Goal: Task Accomplishment & Management: Manage account settings

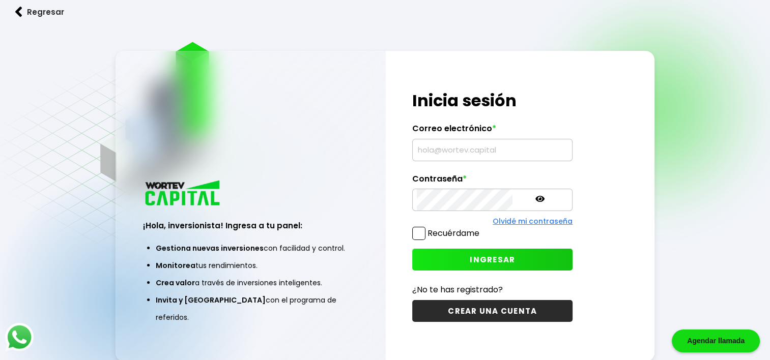
click at [424, 152] on input "text" at bounding box center [492, 149] width 151 height 21
type input "[EMAIL_ADDRESS][DOMAIN_NAME]"
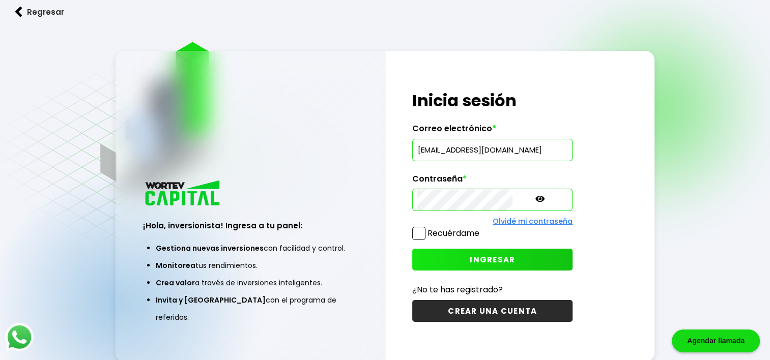
click at [535, 199] on icon at bounding box center [539, 199] width 9 height 6
click at [535, 199] on icon at bounding box center [539, 198] width 9 height 7
click at [419, 234] on span at bounding box center [418, 233] width 13 height 13
click at [481, 228] on input "Recuérdame" at bounding box center [481, 228] width 0 height 0
click at [472, 260] on span "INGRESAR" at bounding box center [492, 259] width 45 height 11
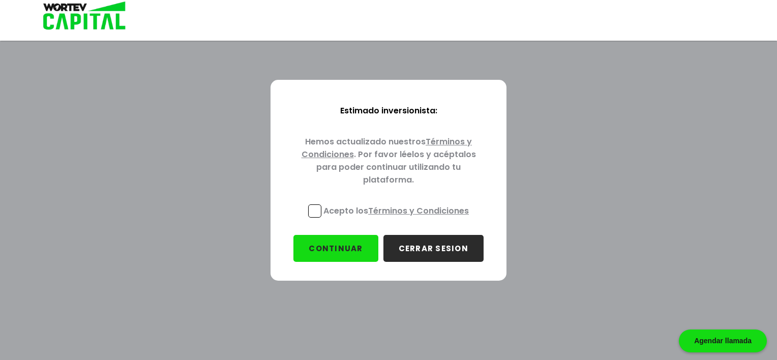
click at [436, 143] on link "Términos y Condiciones" at bounding box center [387, 148] width 171 height 24
click at [315, 210] on span at bounding box center [314, 210] width 13 height 13
click at [398, 219] on input "Acepto los Términos y Condiciones" at bounding box center [398, 219] width 0 height 0
click at [332, 247] on button "CONTINUAR" at bounding box center [336, 248] width 84 height 27
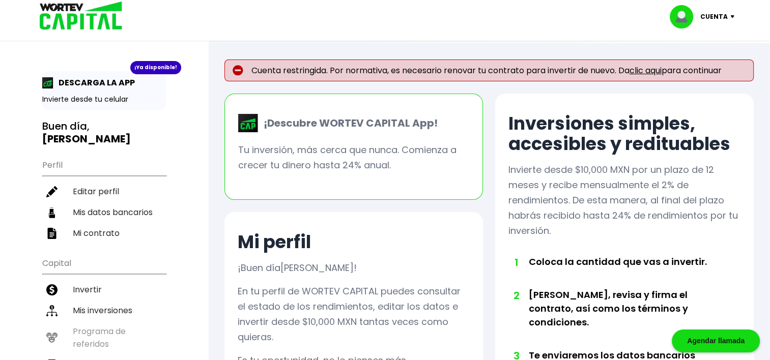
click at [729, 15] on img at bounding box center [734, 16] width 14 height 3
click at [501, 26] on div "Cuenta Editar perfil Cerrar sesión" at bounding box center [385, 16] width 712 height 33
click at [697, 68] on li "Cerrar sesión" at bounding box center [702, 67] width 81 height 21
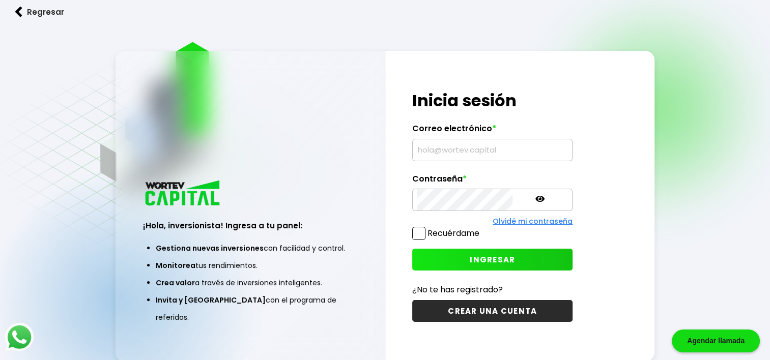
click at [429, 152] on input "text" at bounding box center [492, 149] width 151 height 21
type input "[EMAIL_ADDRESS][DOMAIN_NAME]"
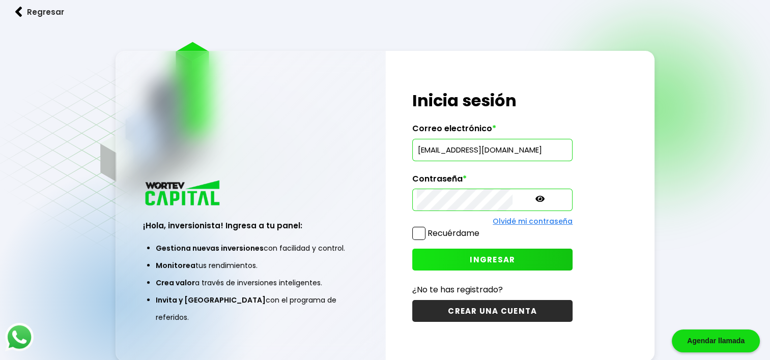
click at [419, 235] on span at bounding box center [418, 233] width 13 height 13
click at [481, 228] on input "Recuérdame" at bounding box center [481, 228] width 0 height 0
click at [470, 260] on span "INGRESAR" at bounding box center [492, 259] width 45 height 11
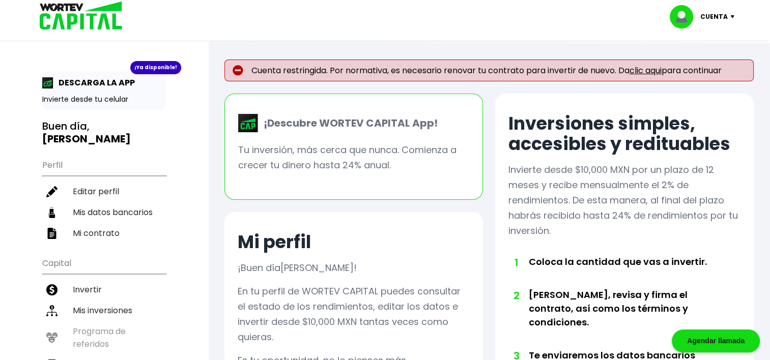
scroll to position [169, 0]
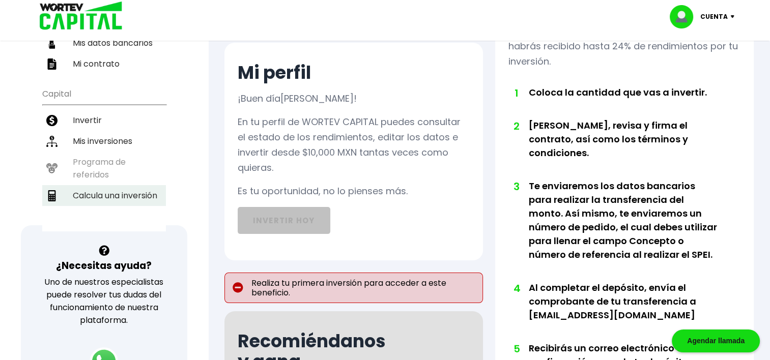
click at [111, 185] on li "Calcula una inversión" at bounding box center [104, 195] width 124 height 21
select select "1"
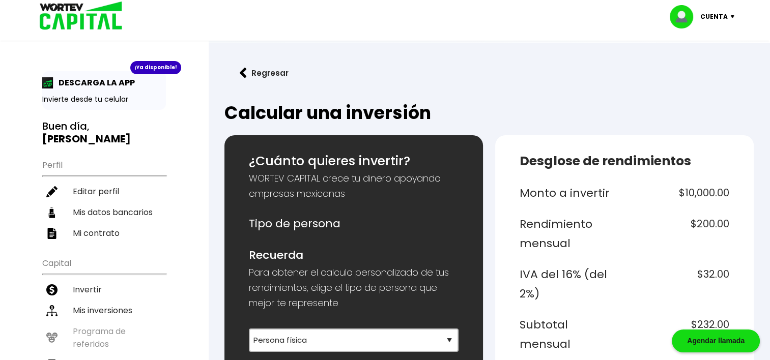
scroll to position [169, 0]
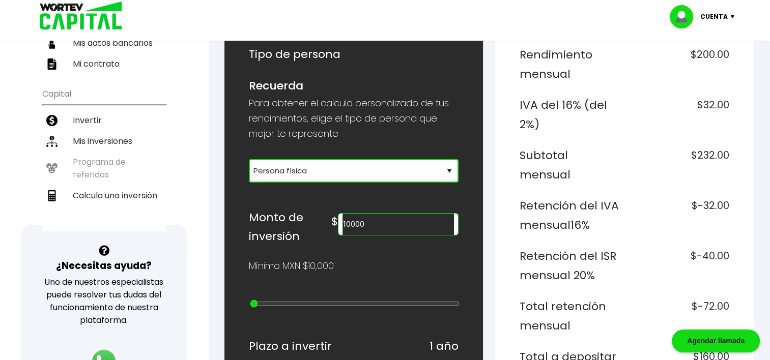
click at [449, 167] on select "Selecciona tu tipo de persona Persona Física que emite factura Persona física P…" at bounding box center [354, 170] width 210 height 23
click at [249, 159] on select "Selecciona tu tipo de persona Persona Física que emite factura Persona física P…" at bounding box center [354, 170] width 210 height 23
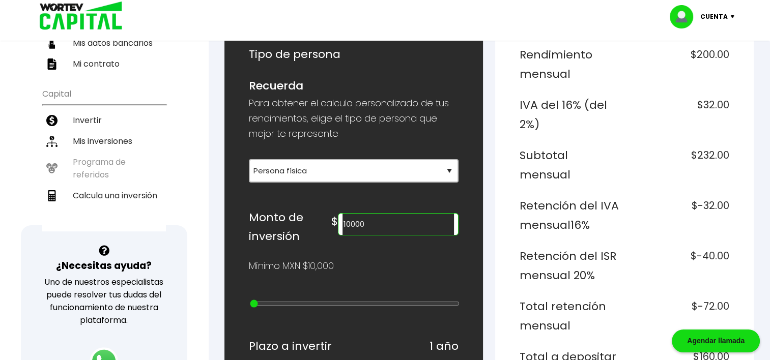
click at [407, 220] on input "10000" at bounding box center [397, 224] width 111 height 21
type input "1000000"
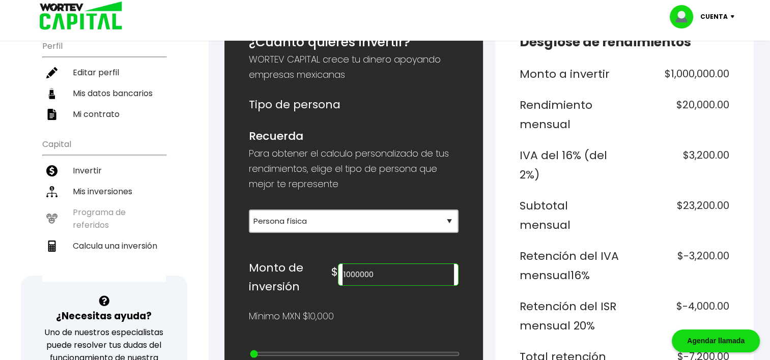
scroll to position [113, 0]
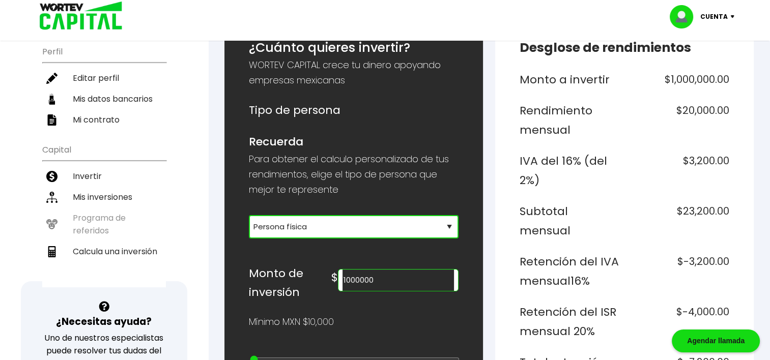
click at [450, 227] on select "Selecciona tu tipo de persona Persona Física que emite factura Persona física P…" at bounding box center [354, 226] width 210 height 23
click at [249, 215] on select "Selecciona tu tipo de persona Persona Física que emite factura Persona física P…" at bounding box center [354, 226] width 210 height 23
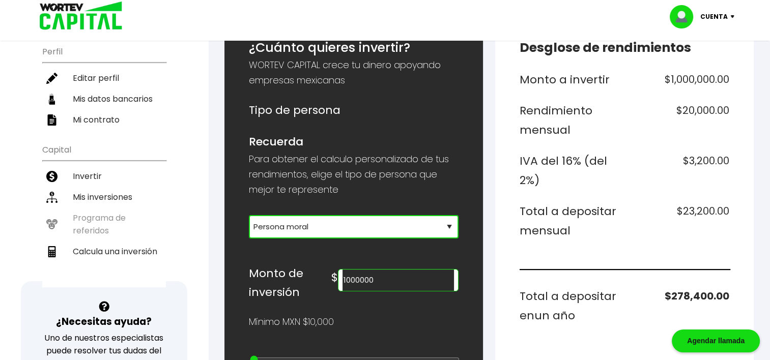
click at [450, 228] on select "Selecciona tu tipo de persona Persona Física que emite factura Persona física P…" at bounding box center [354, 226] width 210 height 23
select select "1"
click at [249, 215] on select "Selecciona tu tipo de persona Persona Física que emite factura Persona física P…" at bounding box center [354, 226] width 210 height 23
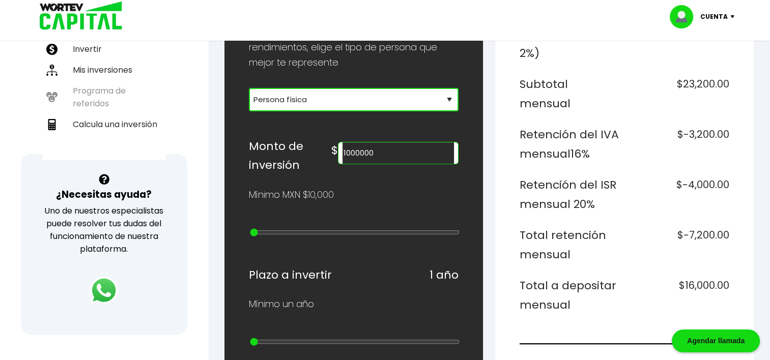
scroll to position [410, 0]
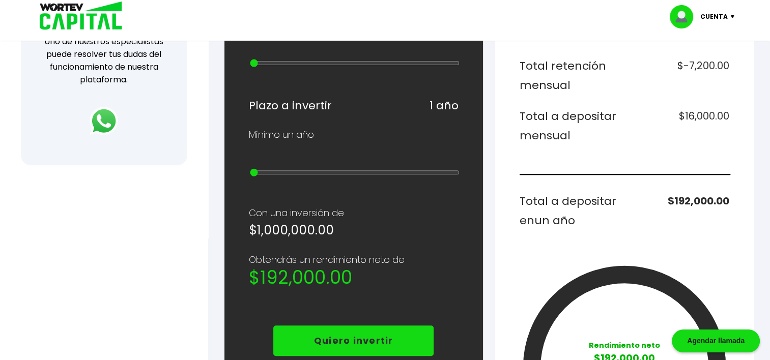
click at [733, 16] on img at bounding box center [734, 16] width 14 height 3
click at [705, 66] on li "Cerrar sesión" at bounding box center [702, 67] width 81 height 21
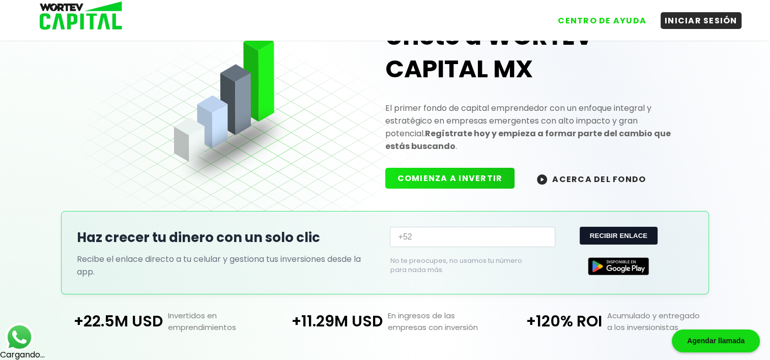
scroll to position [244, 0]
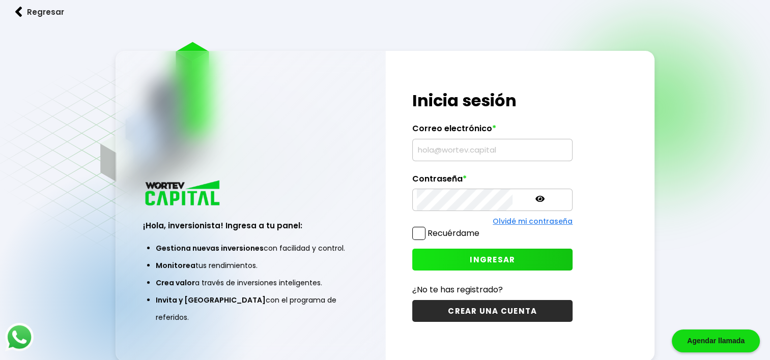
click at [434, 149] on input "text" at bounding box center [492, 149] width 151 height 21
type input "[EMAIL_ADDRESS][DOMAIN_NAME]"
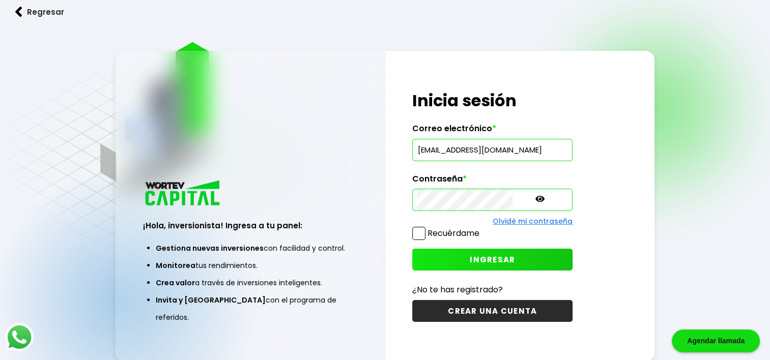
click at [470, 260] on span "INGRESAR" at bounding box center [492, 259] width 45 height 11
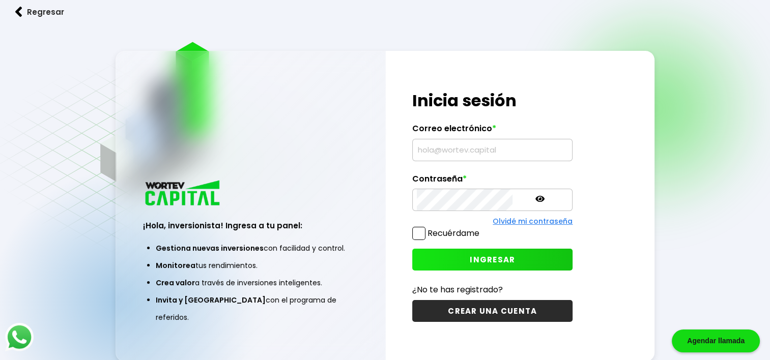
click at [434, 148] on input "text" at bounding box center [492, 149] width 151 height 21
type input "[EMAIL_ADDRESS][DOMAIN_NAME]"
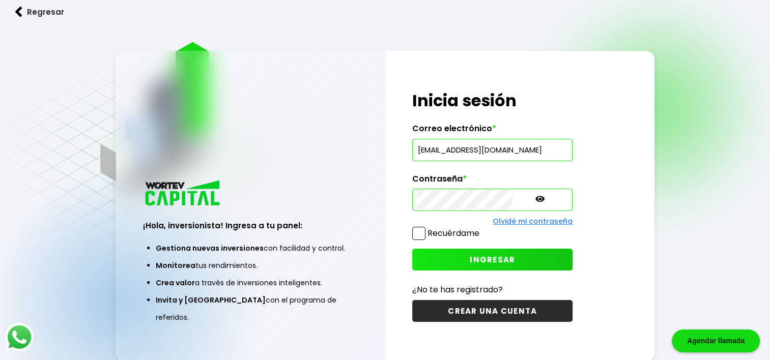
click at [470, 261] on span "INGRESAR" at bounding box center [492, 259] width 45 height 11
click at [425, 151] on input "text" at bounding box center [492, 149] width 151 height 21
type input "[EMAIL_ADDRESS][DOMAIN_NAME]"
click at [470, 259] on span "INGRESAR" at bounding box center [492, 259] width 45 height 11
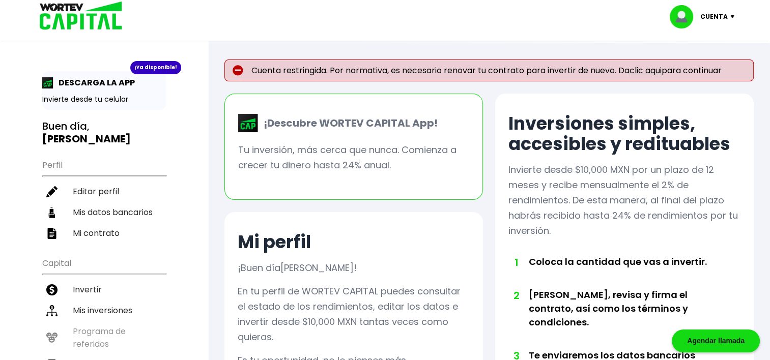
scroll to position [169, 0]
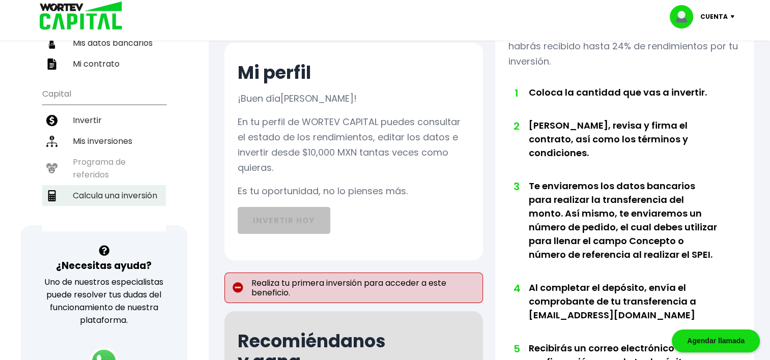
click at [118, 185] on li "Calcula una inversión" at bounding box center [104, 195] width 124 height 21
select select "1"
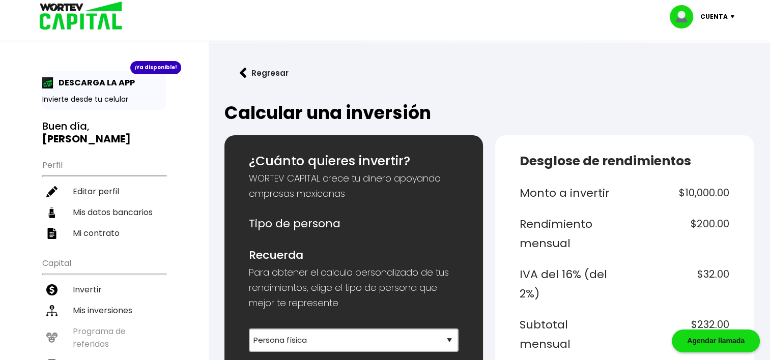
scroll to position [169, 0]
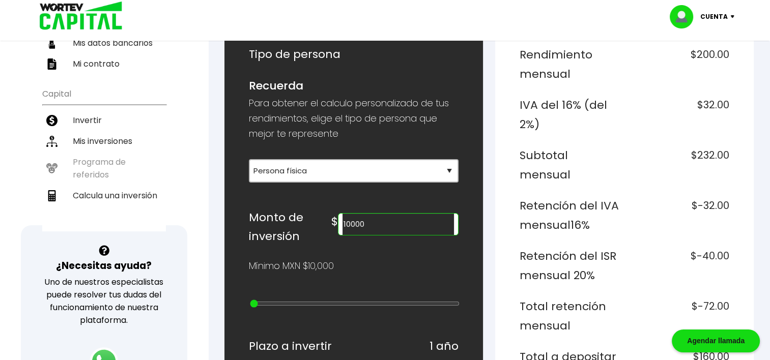
click at [410, 223] on input "10000" at bounding box center [397, 224] width 111 height 21
type input "1000000"
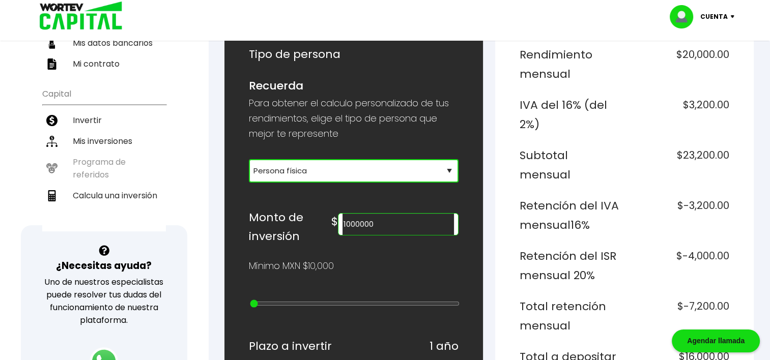
click at [447, 171] on select "Selecciona tu tipo de persona Persona Física que emite factura Persona física P…" at bounding box center [354, 170] width 210 height 23
select select "2"
click at [249, 159] on select "Selecciona tu tipo de persona Persona Física que emite factura Persona física P…" at bounding box center [354, 170] width 210 height 23
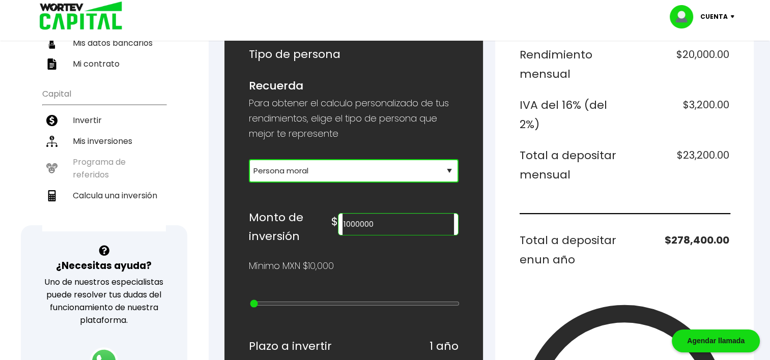
scroll to position [339, 0]
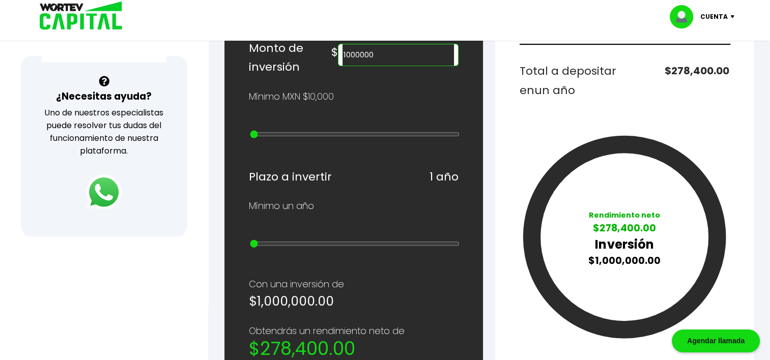
click at [102, 189] on img at bounding box center [104, 192] width 36 height 36
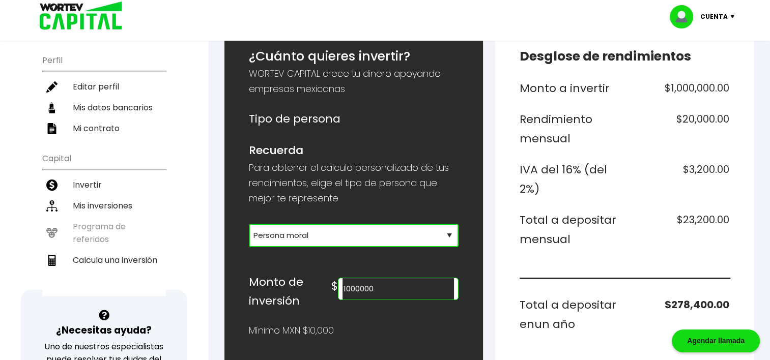
scroll to position [169, 0]
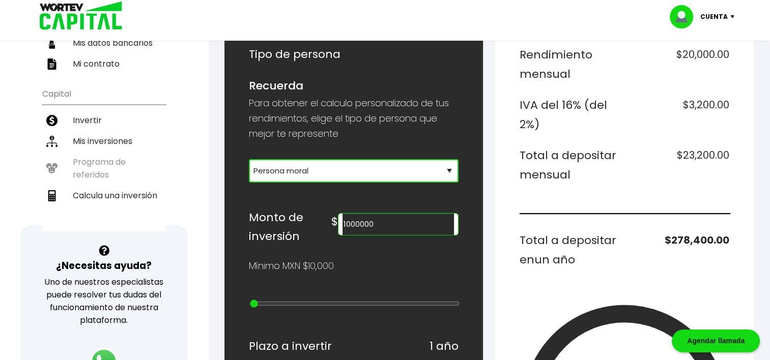
type input "20000"
type input "1"
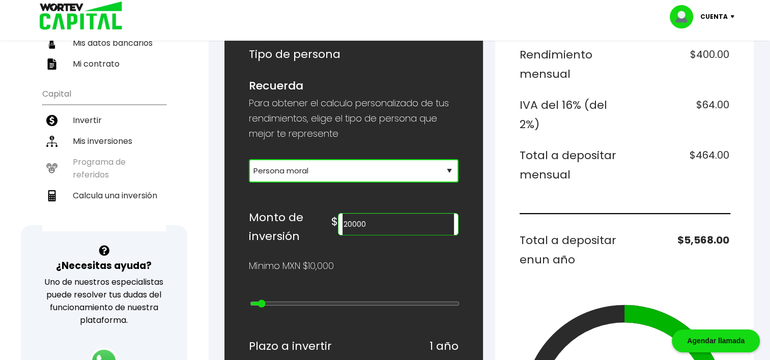
type input "30000"
type input "2"
type input "40000"
type input "3"
type input "50000"
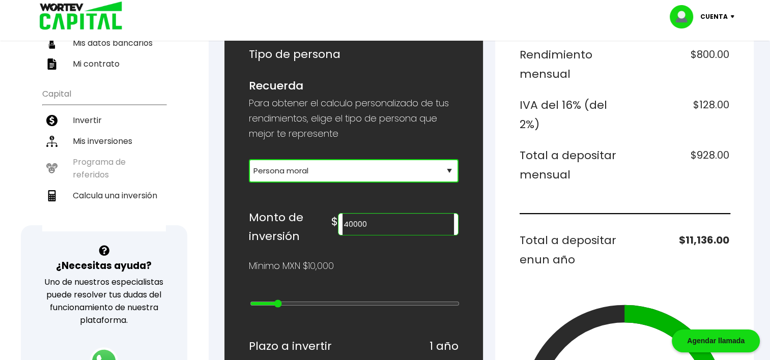
type input "4"
type input "60000"
type input "5"
type input "70000"
type input "6"
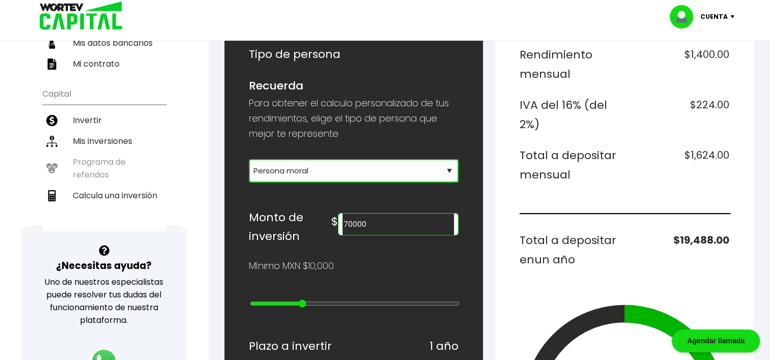
type input "60000"
type input "5"
type input "50000"
type input "4"
type input "40000"
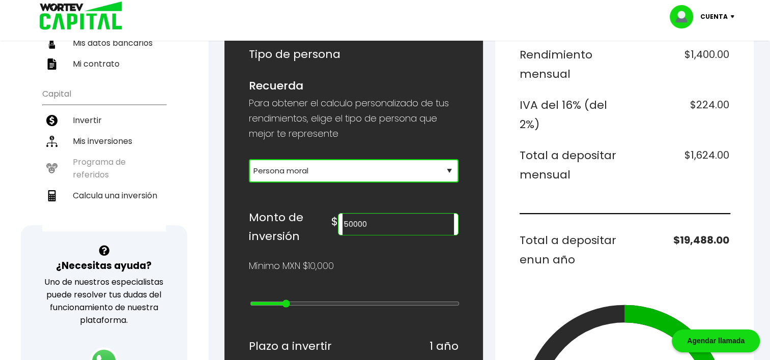
type input "3"
type input "30000"
type input "2"
type input "20000"
type input "1"
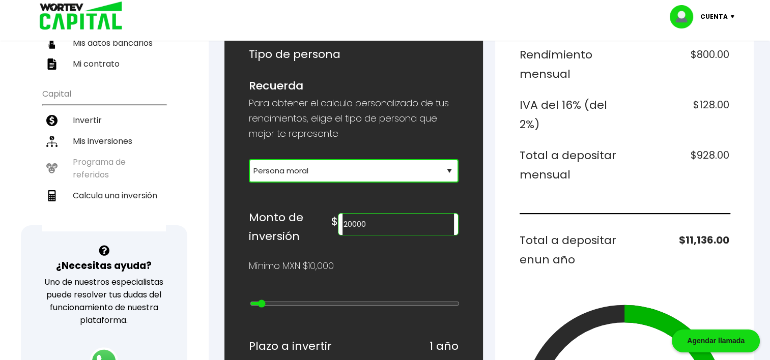
type input "10000"
type input "0"
drag, startPoint x: 253, startPoint y: 302, endPoint x: 247, endPoint y: 300, distance: 6.8
click at [250, 300] on input "range" at bounding box center [355, 304] width 210 height 8
click at [419, 224] on input "10000" at bounding box center [397, 224] width 111 height 21
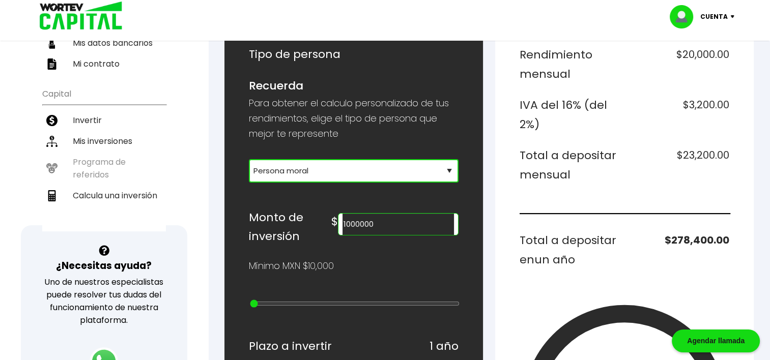
type input "1000000"
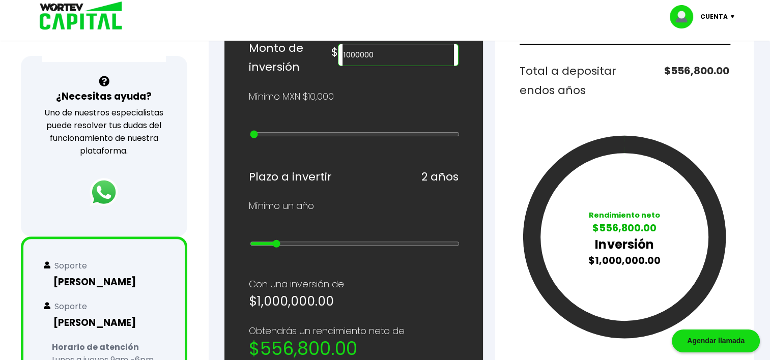
drag, startPoint x: 253, startPoint y: 237, endPoint x: 268, endPoint y: 238, distance: 14.8
click at [268, 240] on input "range" at bounding box center [355, 244] width 210 height 8
drag, startPoint x: 276, startPoint y: 239, endPoint x: 244, endPoint y: 243, distance: 32.3
type input "1"
click at [250, 243] on input "range" at bounding box center [355, 244] width 210 height 8
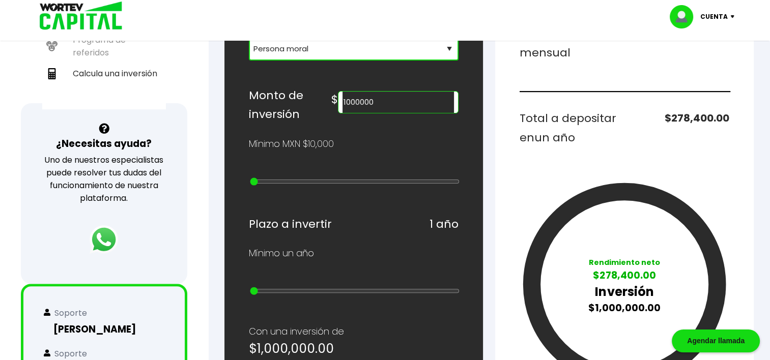
scroll to position [509, 0]
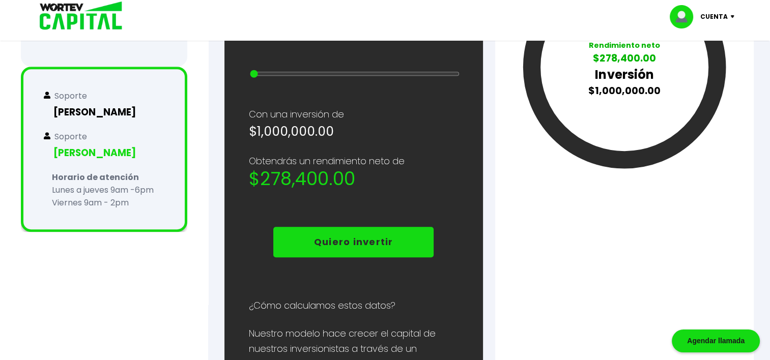
click at [69, 146] on h3 "[PERSON_NAME]" at bounding box center [104, 152] width 121 height 15
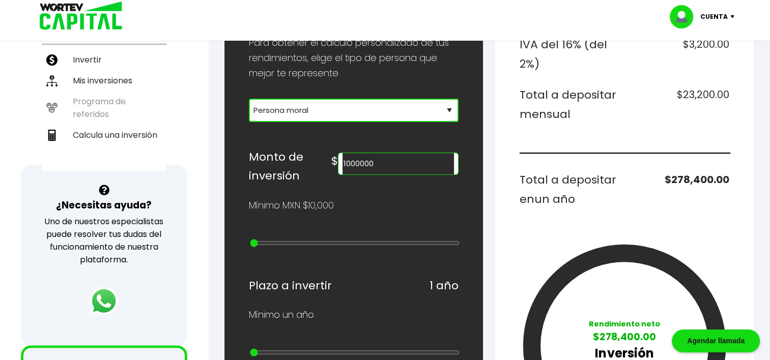
scroll to position [0, 0]
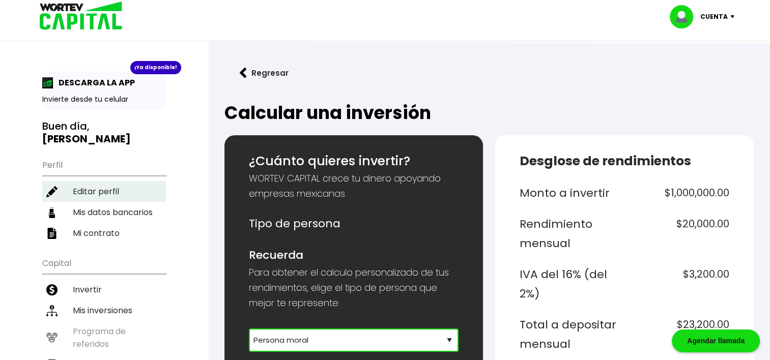
click at [93, 181] on li "Editar perfil" at bounding box center [104, 191] width 124 height 21
select select "Hombre"
select select "Licenciatura"
select select "HG"
select select "BBVA Bancomer"
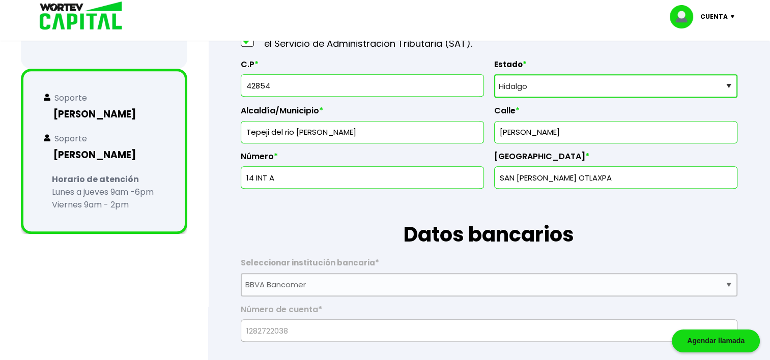
scroll to position [509, 0]
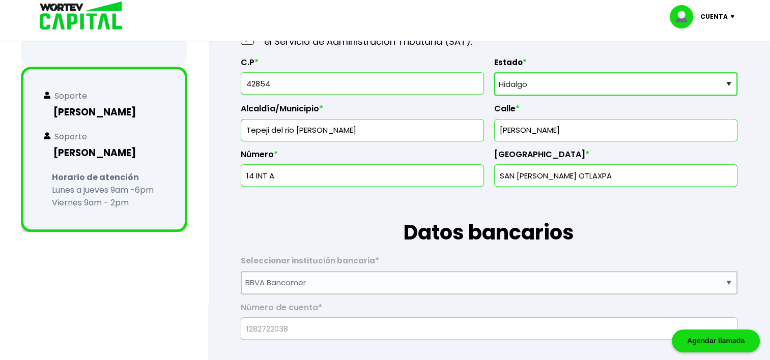
click at [589, 130] on input "[PERSON_NAME]" at bounding box center [615, 130] width 234 height 21
type input "I"
type input "[PERSON_NAME] [PERSON_NAME]"
click at [245, 177] on input "14 INT A" at bounding box center [362, 175] width 234 height 21
type input "3 INT 7"
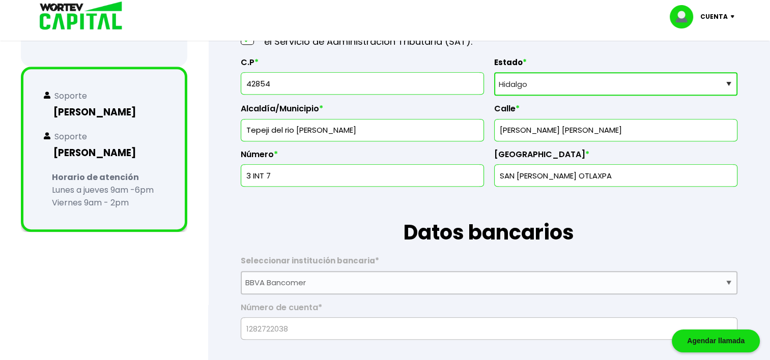
click at [608, 178] on input "SAN [PERSON_NAME] OTLAXPA" at bounding box center [615, 175] width 234 height 21
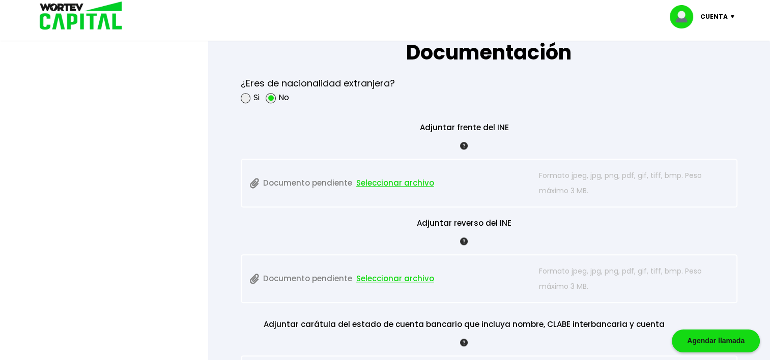
scroll to position [847, 0]
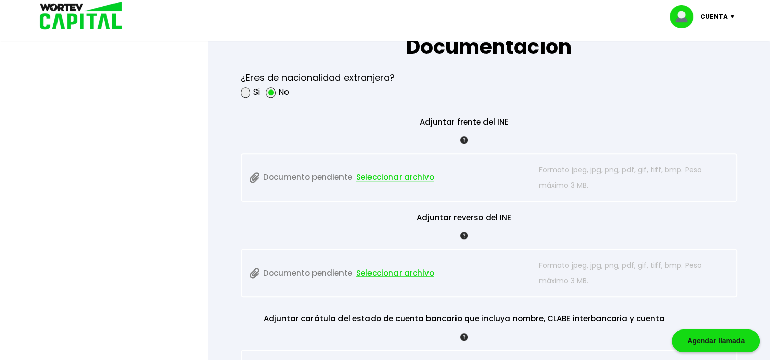
type input "[GEOGRAPHIC_DATA]"
click at [380, 176] on span "Seleccionar archivo" at bounding box center [395, 177] width 78 height 15
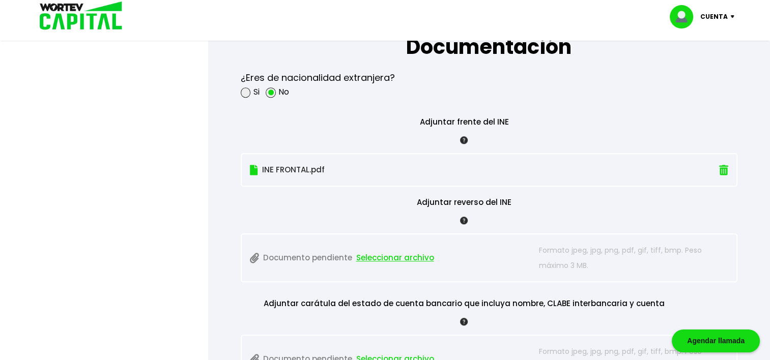
click at [378, 255] on span "Seleccionar archivo" at bounding box center [395, 257] width 78 height 15
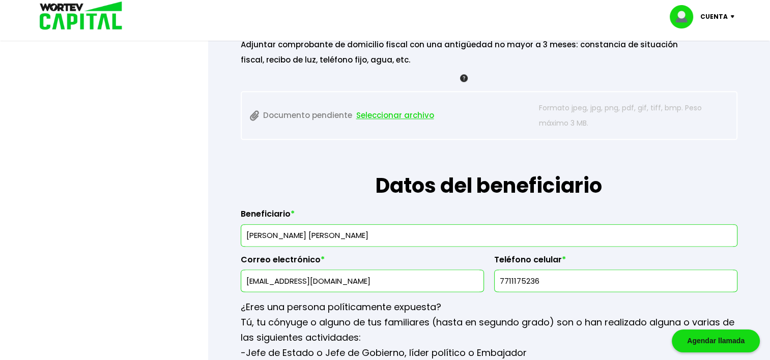
scroll to position [1017, 0]
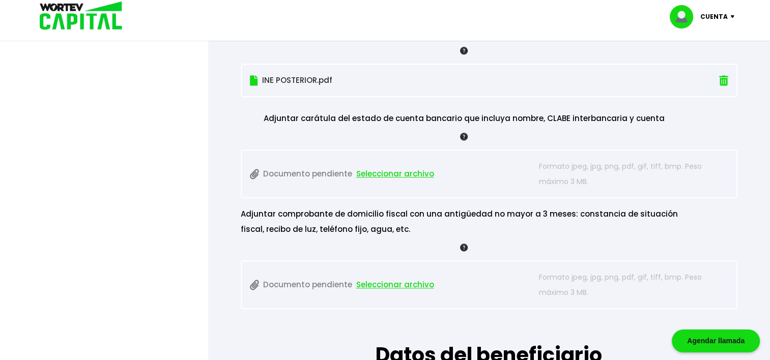
click at [396, 171] on span "Seleccionar archivo" at bounding box center [395, 173] width 78 height 15
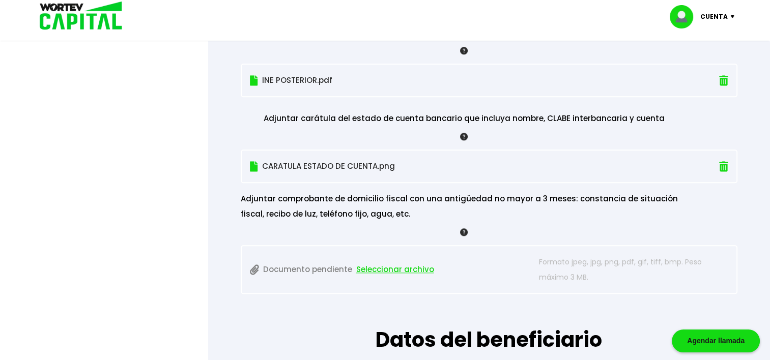
click at [388, 267] on span "Seleccionar archivo" at bounding box center [395, 269] width 78 height 15
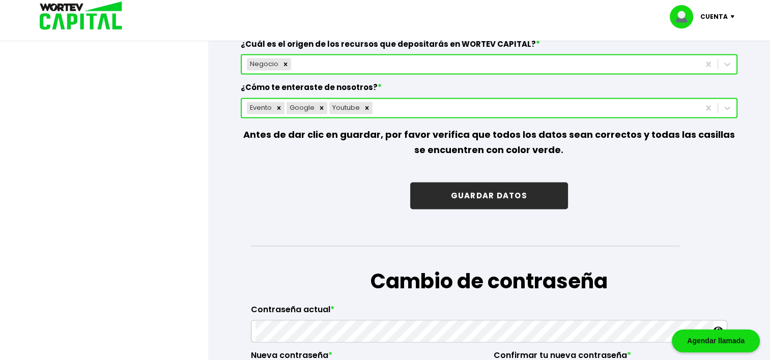
scroll to position [1502, 0]
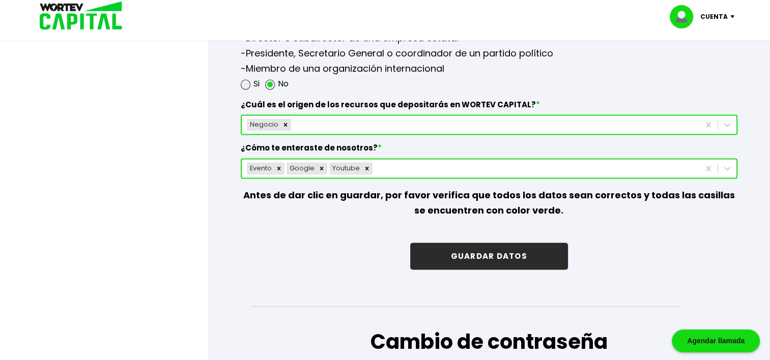
click at [479, 251] on button "GUARDAR DATOS" at bounding box center [489, 256] width 158 height 27
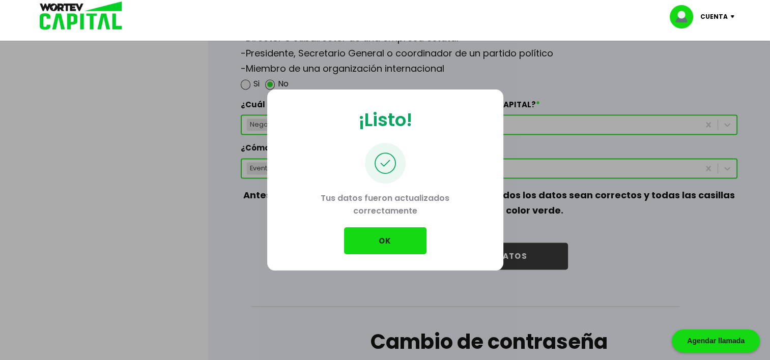
click at [380, 240] on button "OK" at bounding box center [385, 240] width 82 height 27
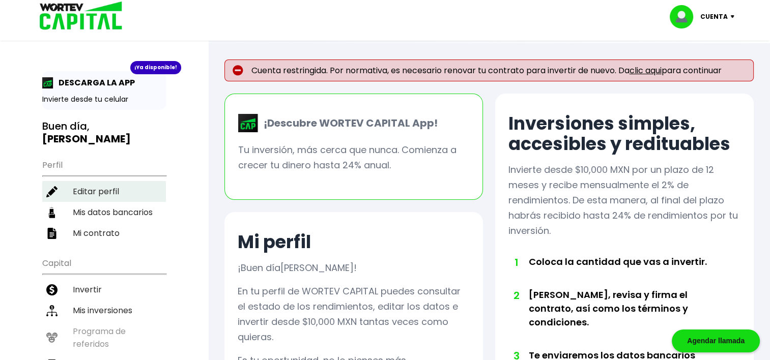
click at [94, 181] on li "Editar perfil" at bounding box center [104, 191] width 124 height 21
select select "Hombre"
select select "Licenciatura"
select select "HG"
select select "BBVA Bancomer"
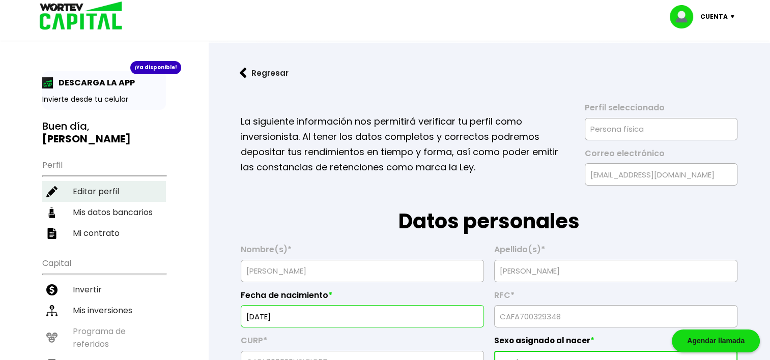
click at [98, 181] on li "Editar perfil" at bounding box center [104, 191] width 124 height 21
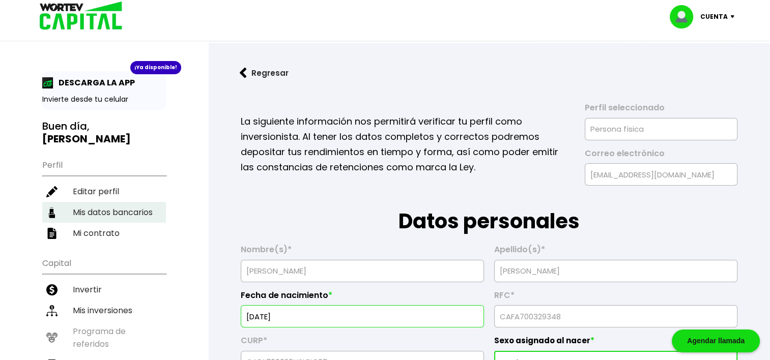
click at [118, 202] on li "Mis datos bancarios" at bounding box center [104, 212] width 124 height 21
select select "BBVA Bancomer"
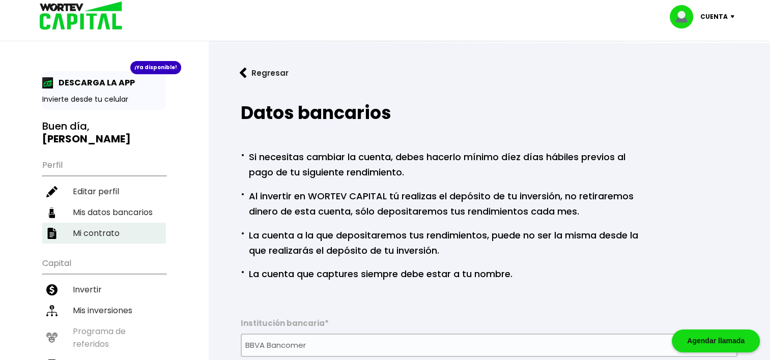
click at [102, 223] on li "Mi contrato" at bounding box center [104, 233] width 124 height 21
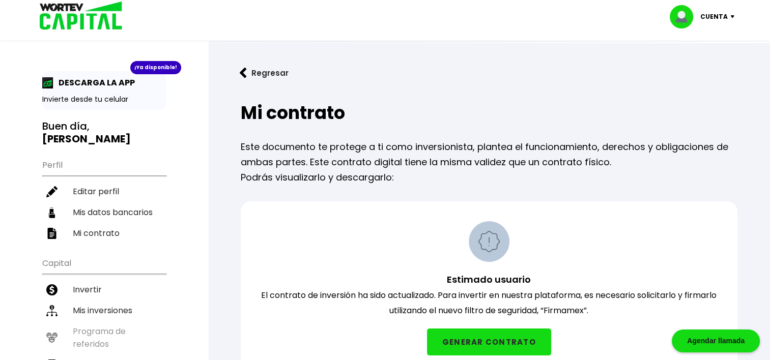
click at [248, 74] on button "Regresar" at bounding box center [263, 73] width 79 height 27
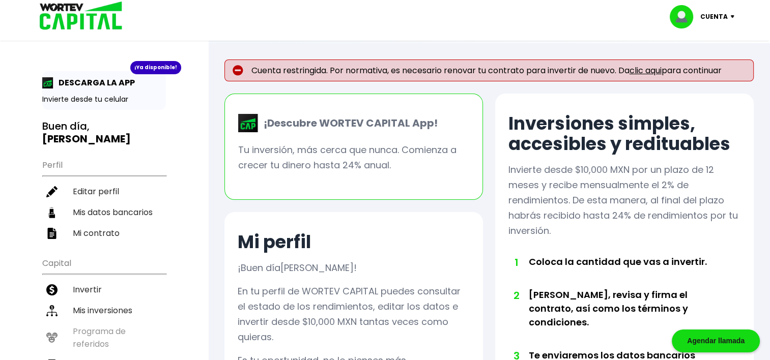
click at [732, 15] on img at bounding box center [734, 16] width 14 height 3
click at [696, 68] on li "Cerrar sesión" at bounding box center [702, 67] width 81 height 21
